Goal: Manage account settings

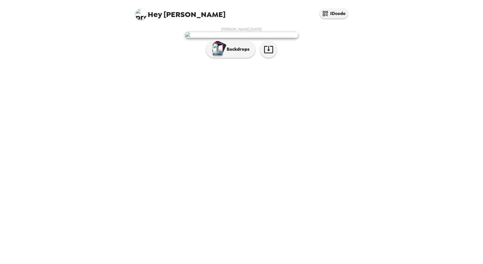
click at [323, 61] on div "[PERSON_NAME] , [DATE] Backdrops" at bounding box center [241, 44] width 215 height 34
click at [274, 58] on button "button" at bounding box center [268, 49] width 17 height 17
